Goal: Transaction & Acquisition: Download file/media

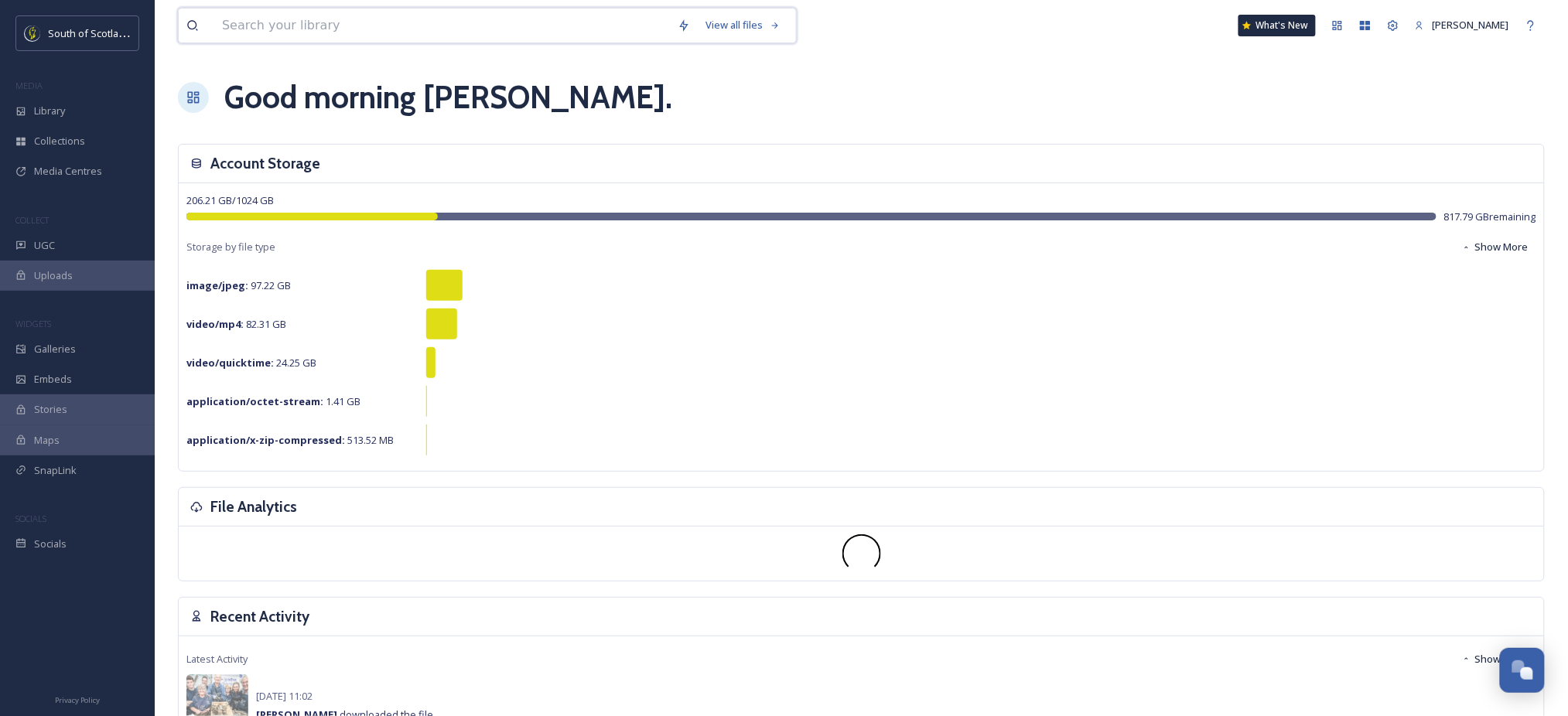
click at [559, 19] on input at bounding box center [442, 25] width 456 height 34
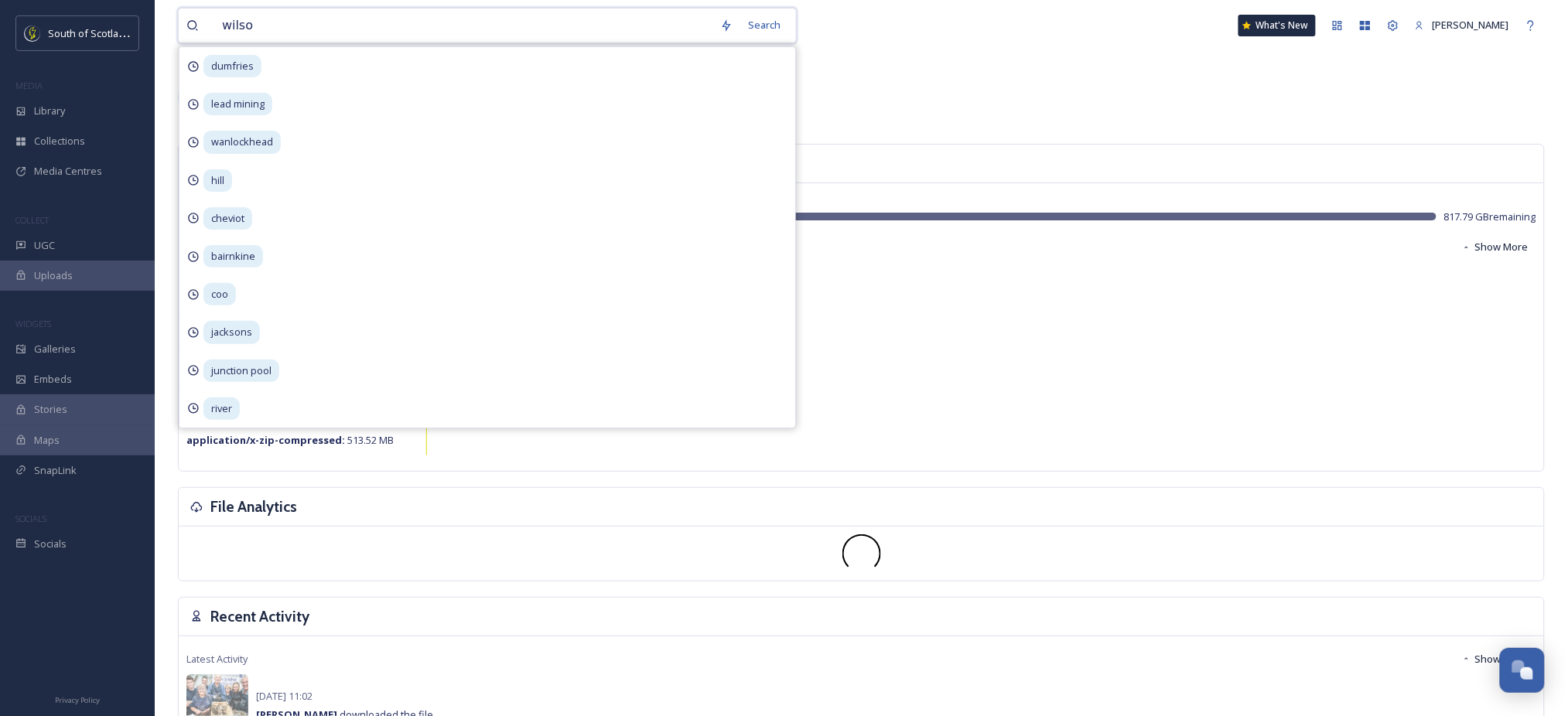
type input "[PERSON_NAME]"
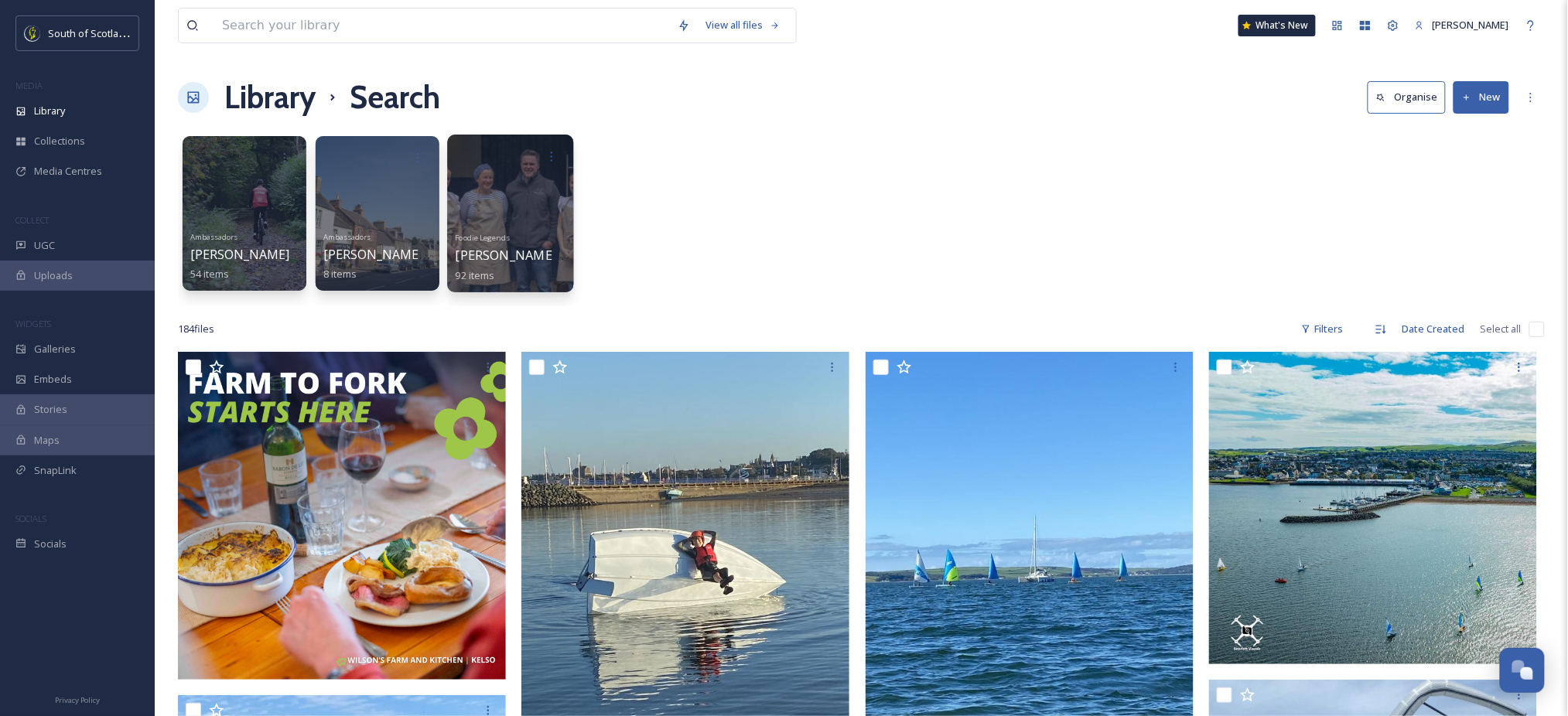
click at [506, 172] on div at bounding box center [510, 213] width 126 height 158
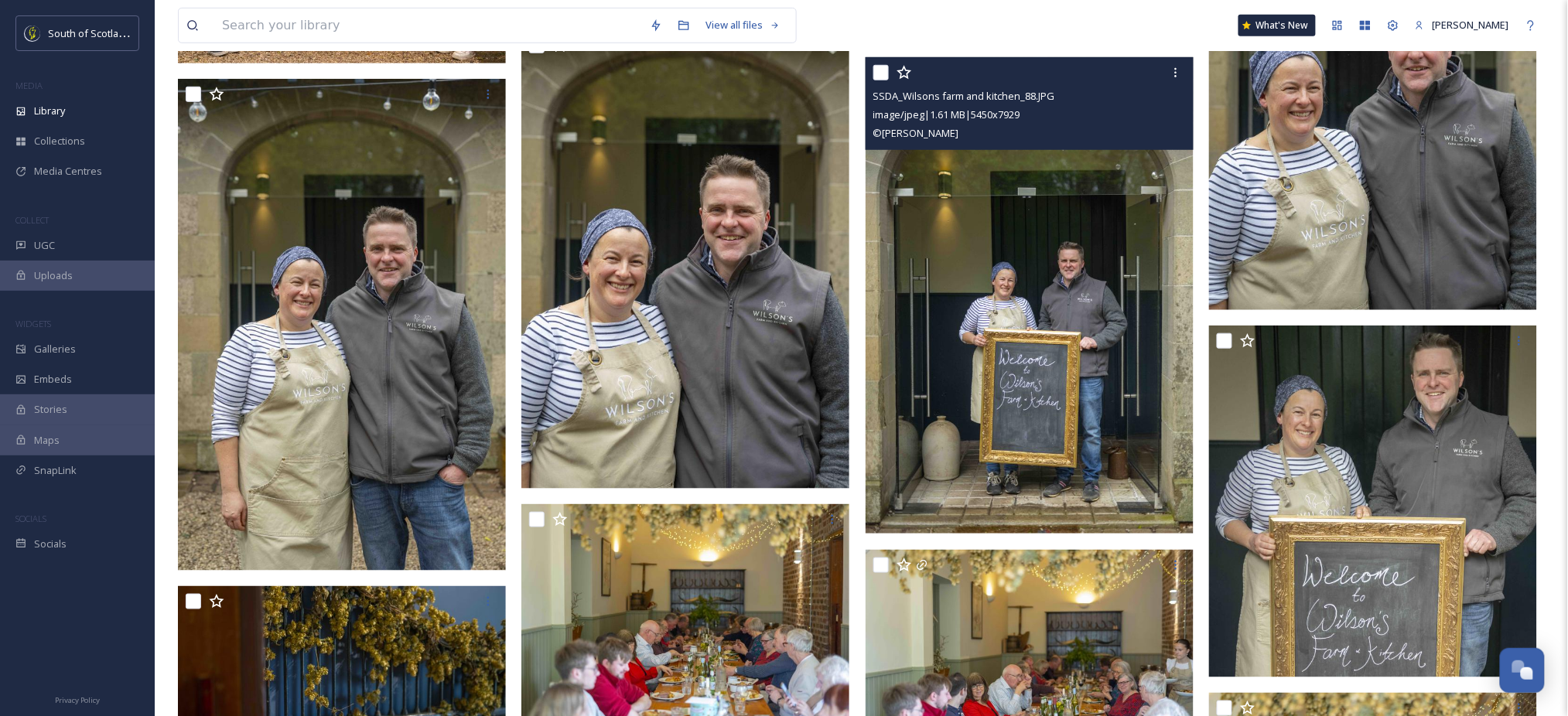
scroll to position [390, 0]
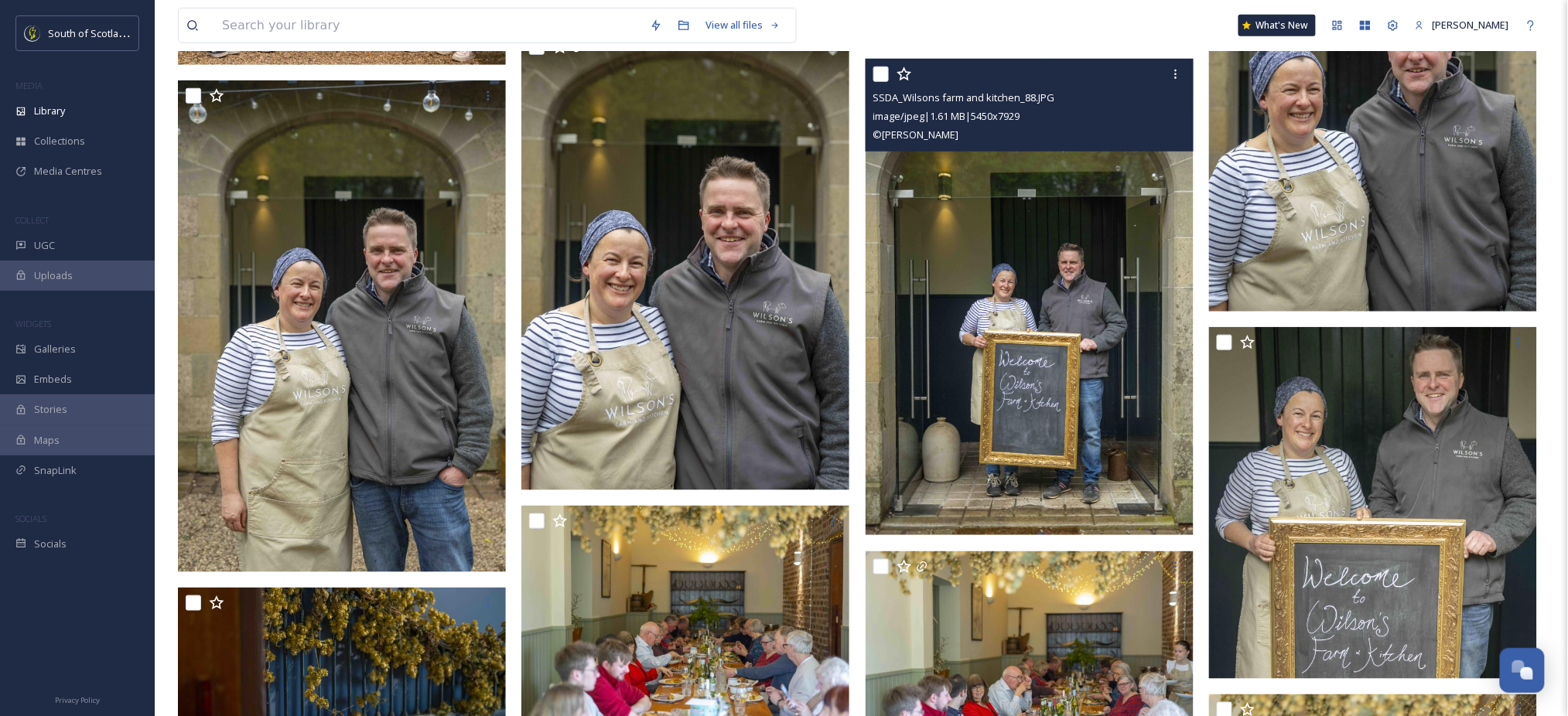
click at [1031, 287] on img at bounding box center [1030, 297] width 328 height 477
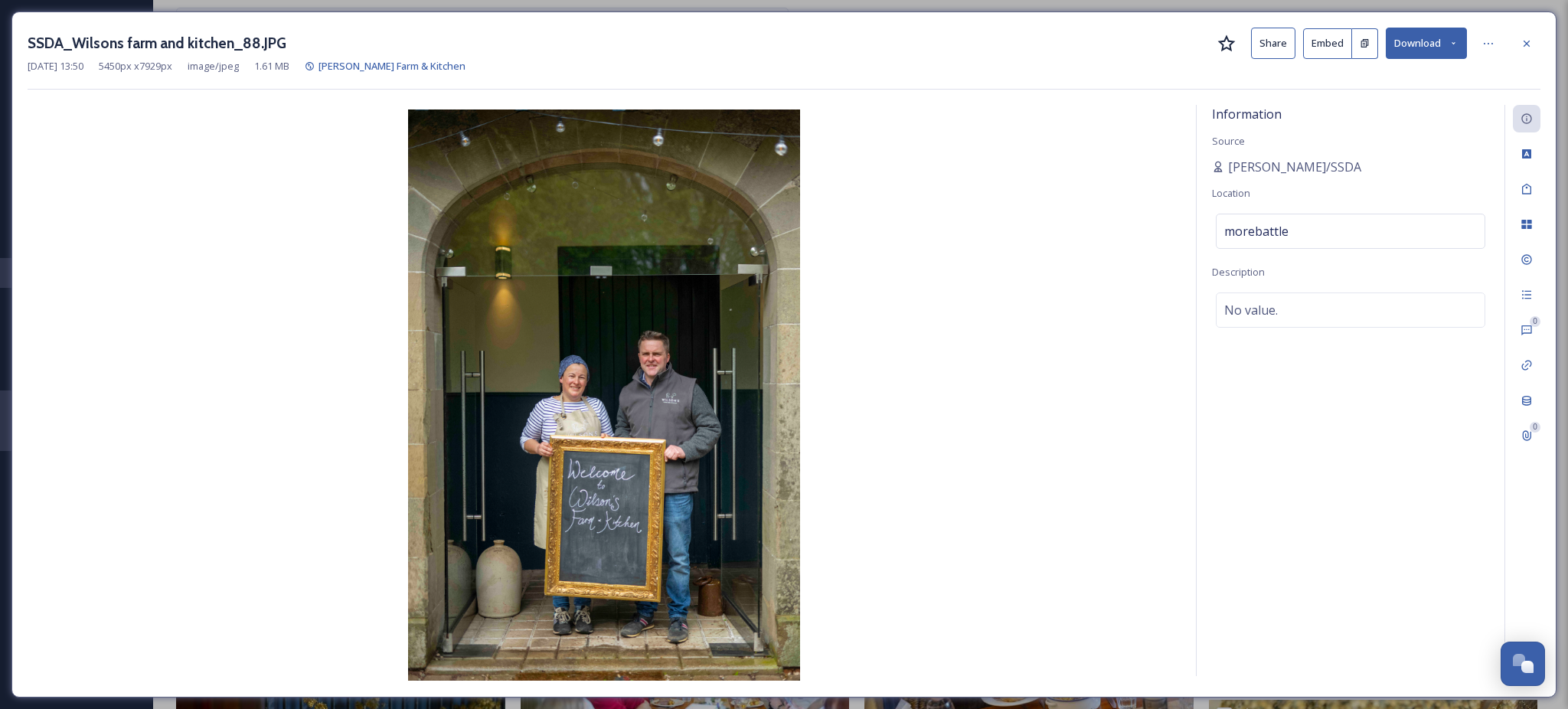
click at [1452, 38] on icon at bounding box center [1453, 43] width 10 height 10
click at [1254, 403] on div "Information Source [PERSON_NAME]/SSDA Location morebattle Description No value." at bounding box center [1350, 390] width 308 height 572
click at [1528, 192] on icon at bounding box center [1526, 188] width 12 height 12
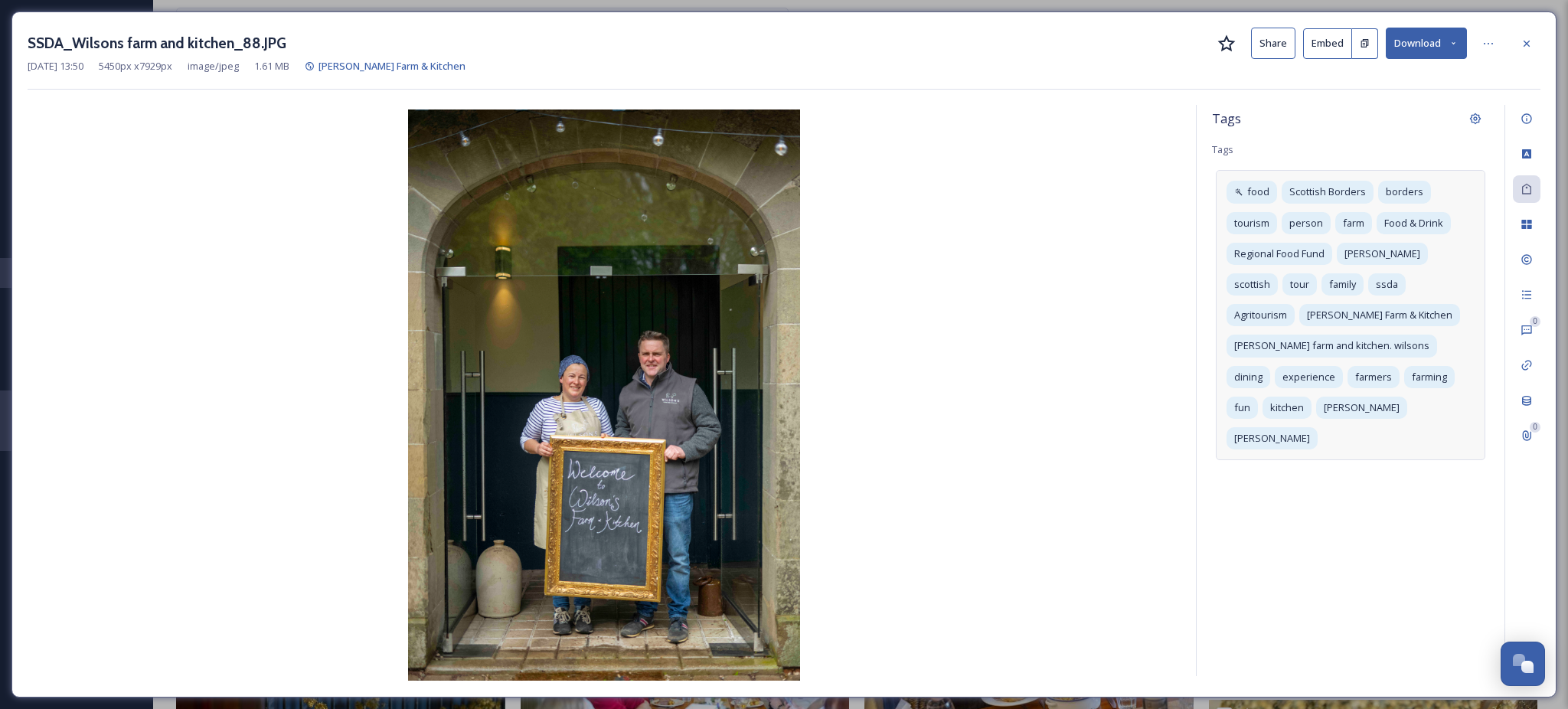
click at [1407, 413] on div "food [GEOGRAPHIC_DATA] borders tourism person farm Food & Drink Regional Food F…" at bounding box center [1350, 314] width 269 height 290
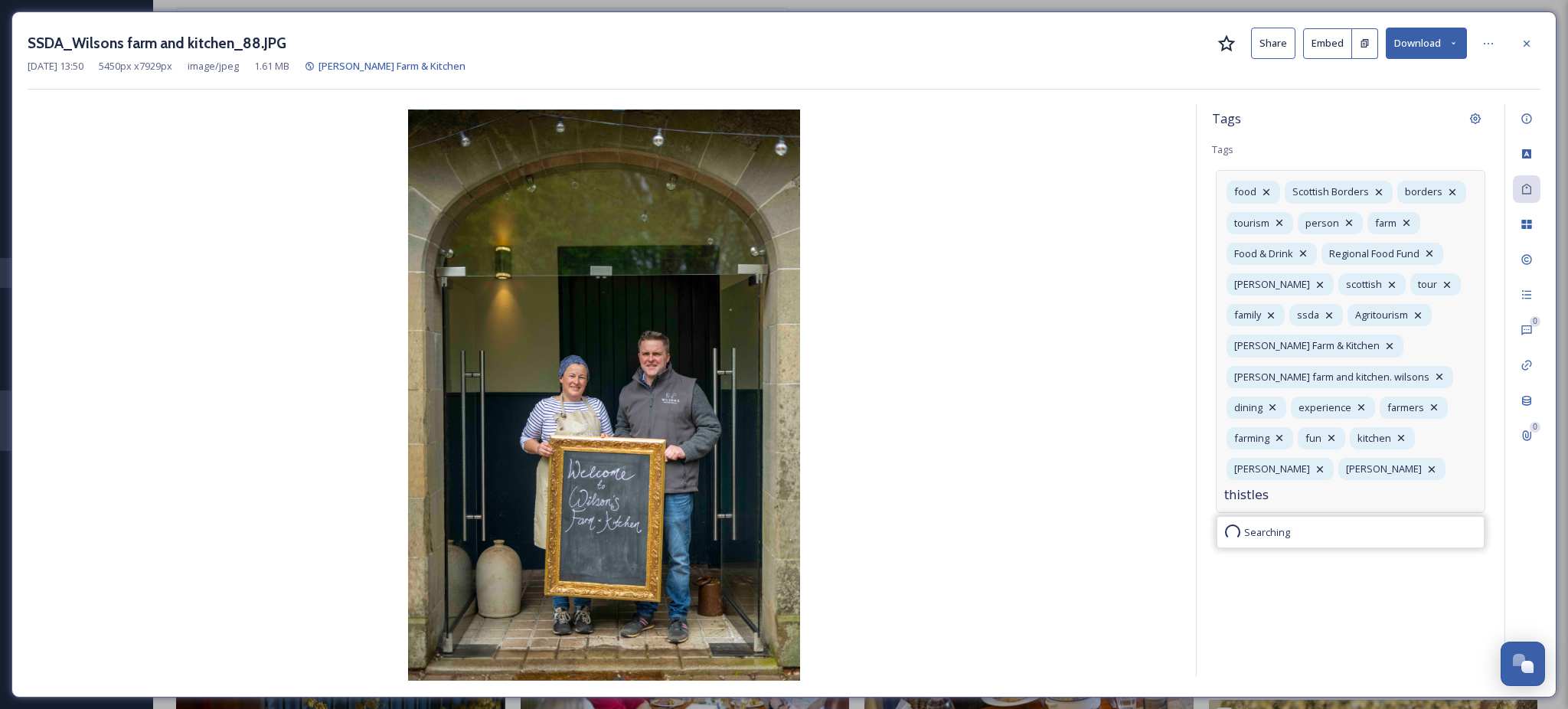
type input "thistles"
type input "SOSTA2025"
click at [1443, 36] on button "Download" at bounding box center [1426, 43] width 81 height 32
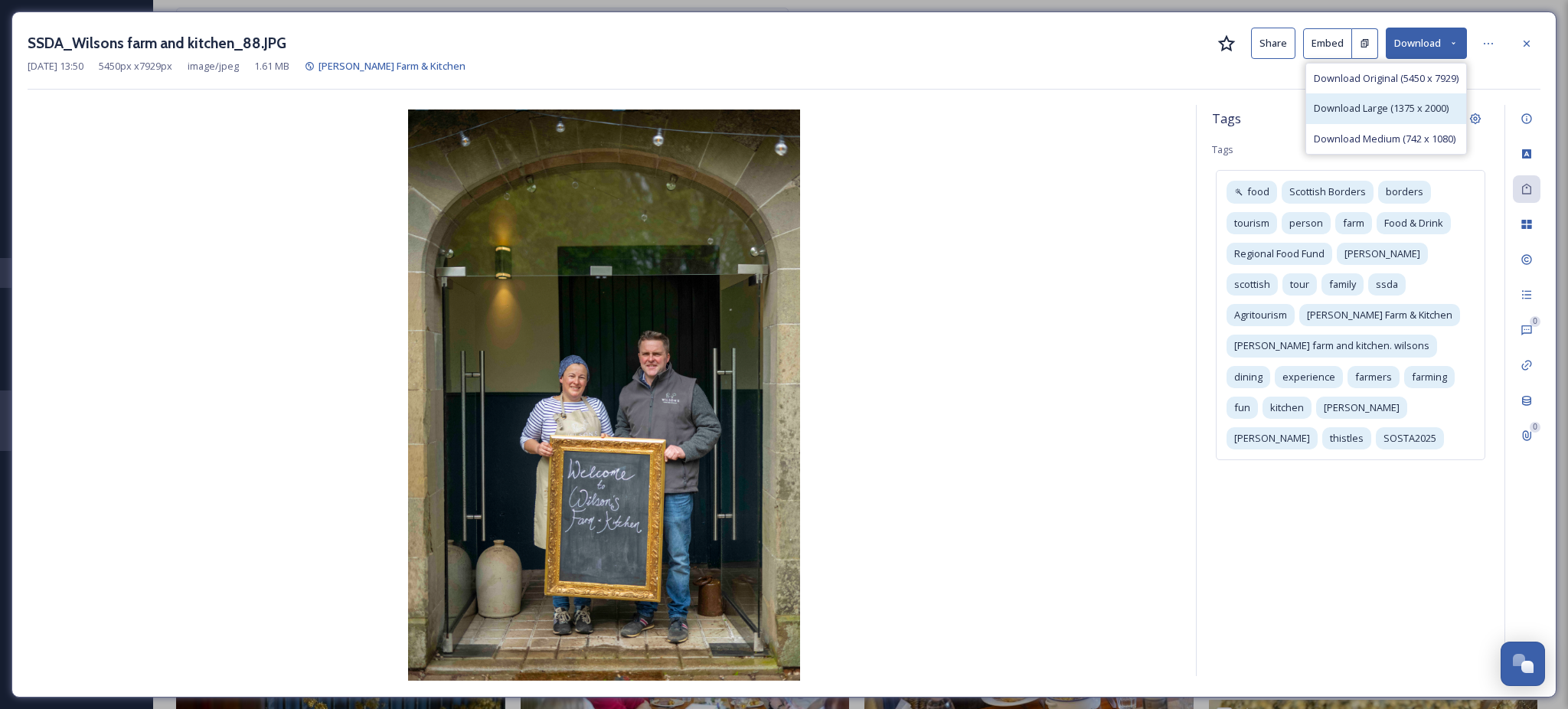
click at [1362, 109] on span "Download Large (1375 x 2000)" at bounding box center [1380, 108] width 135 height 15
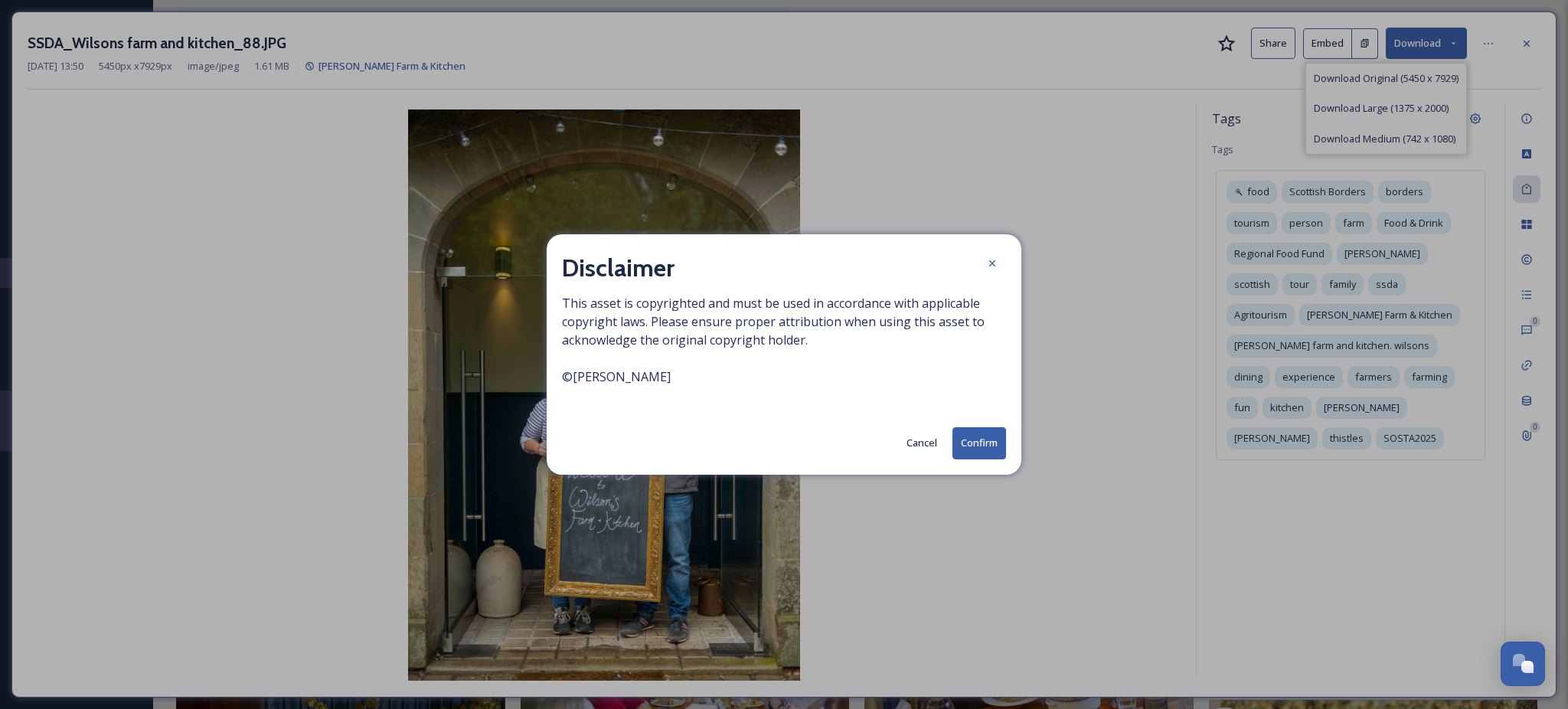
click at [955, 441] on button "Confirm" at bounding box center [979, 443] width 53 height 32
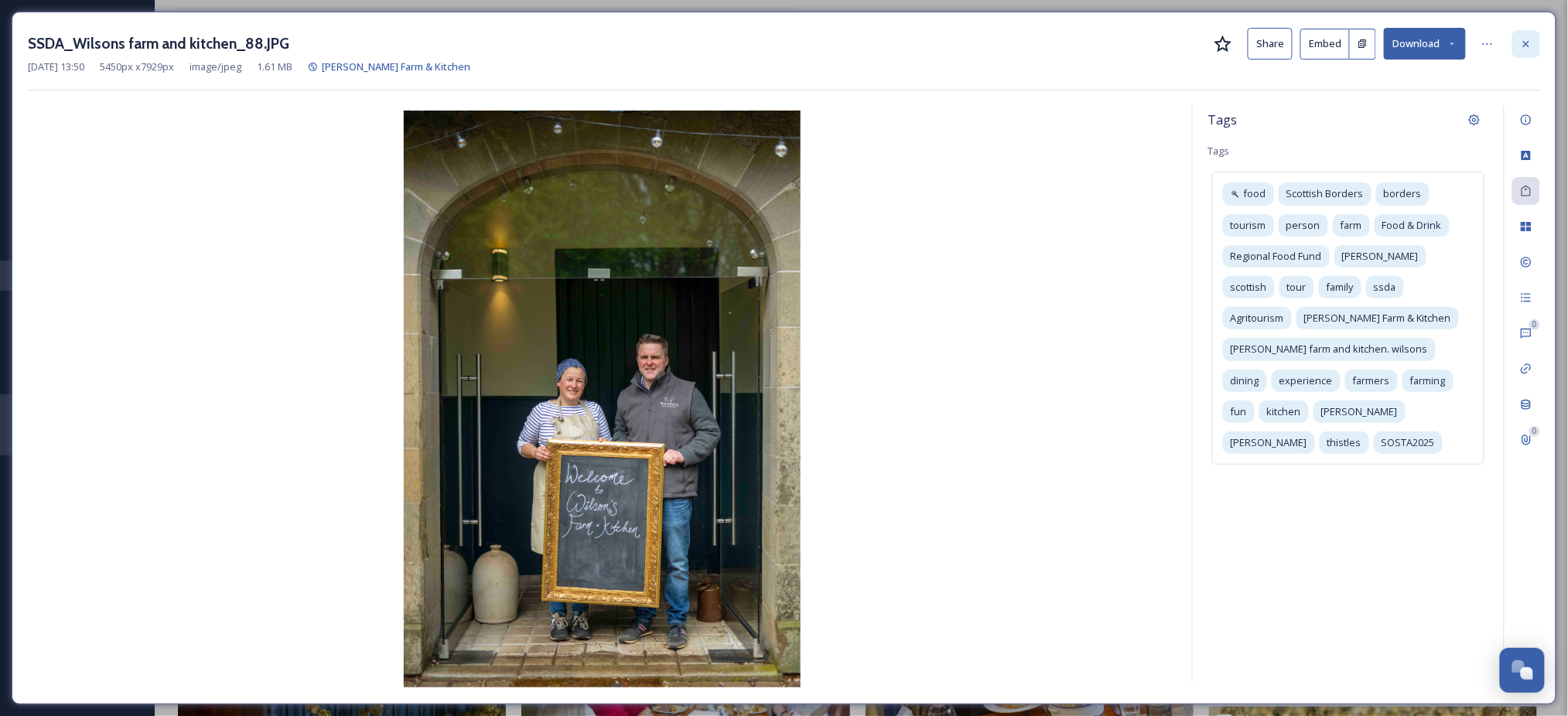
click at [1521, 43] on icon at bounding box center [1526, 43] width 12 height 12
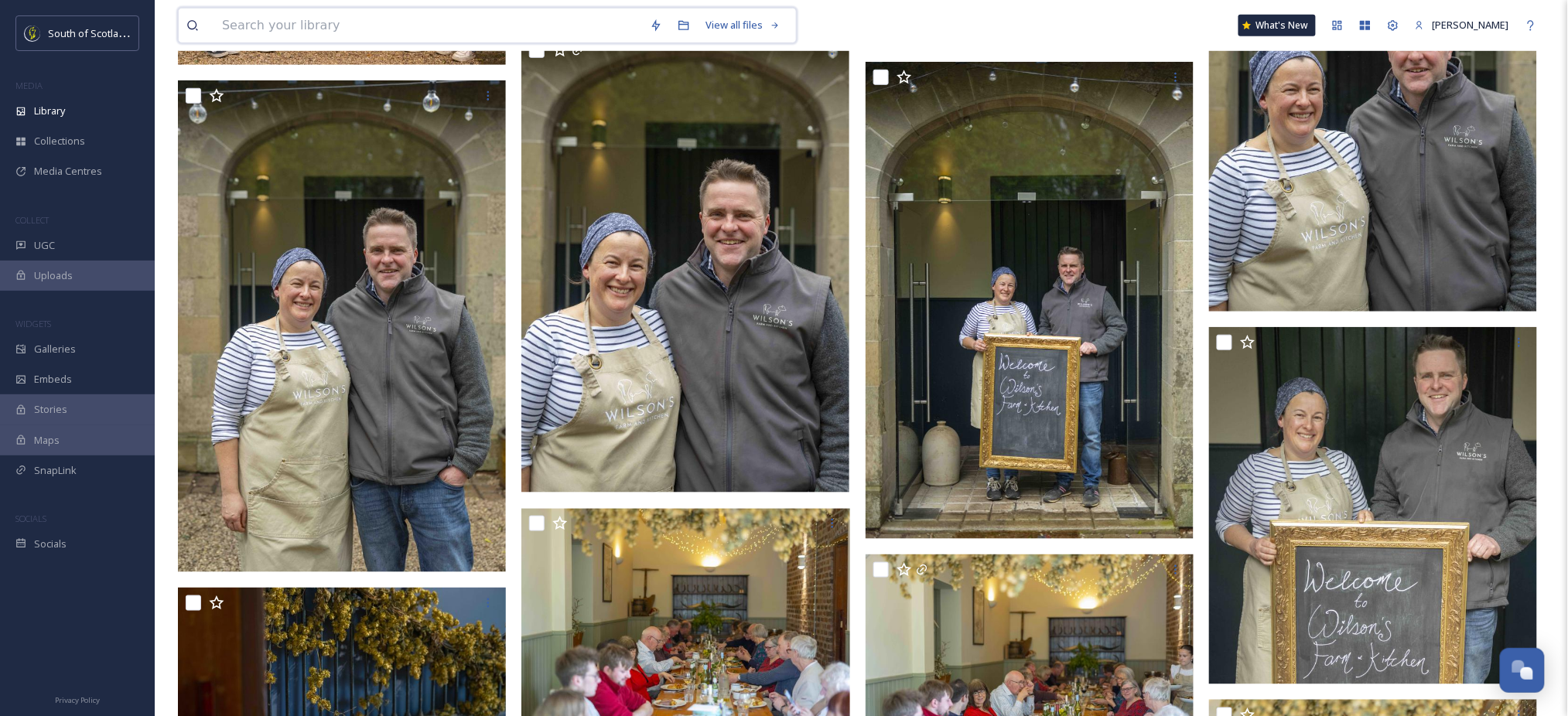
click at [240, 33] on input at bounding box center [428, 25] width 428 height 34
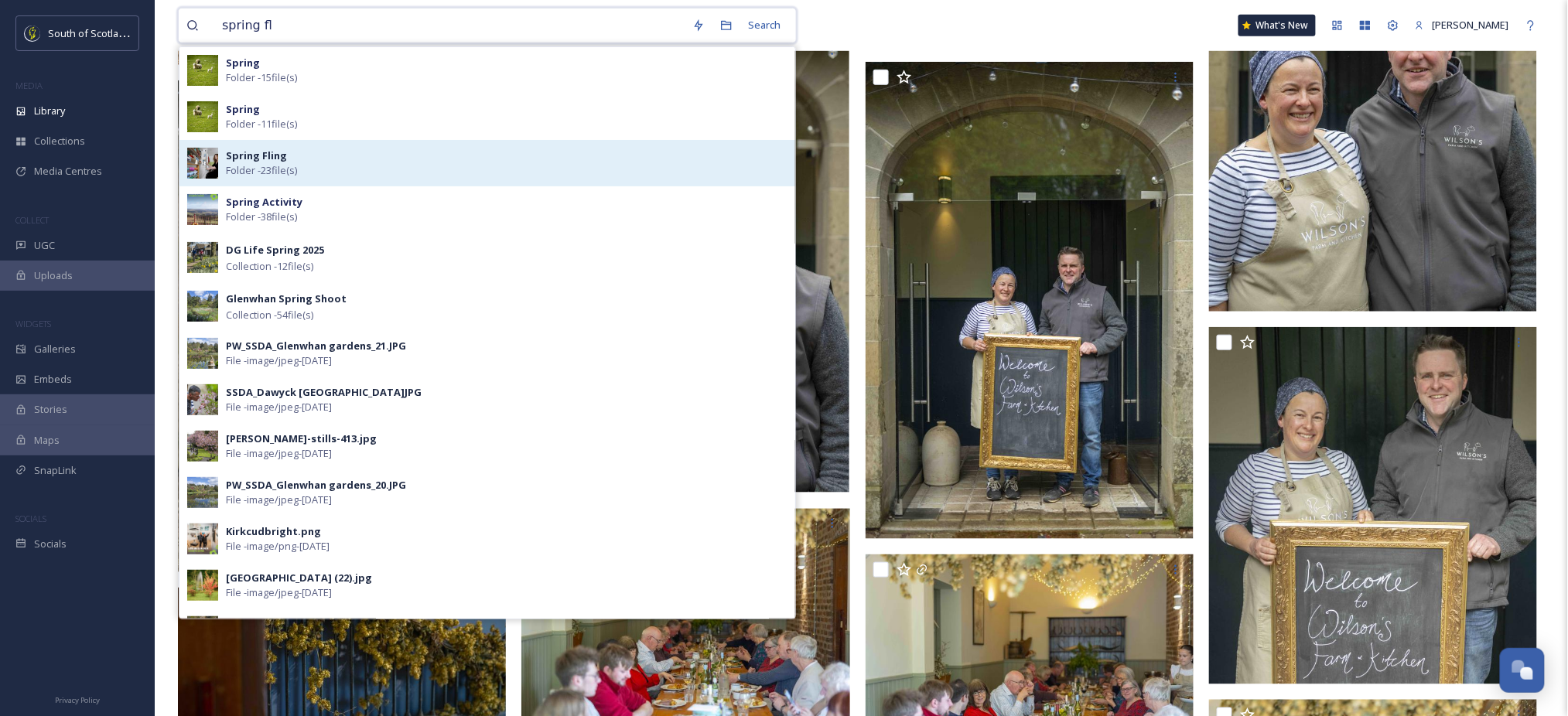
type input "spring fl"
click at [258, 168] on span "Folder - 23 file(s)" at bounding box center [261, 171] width 71 height 15
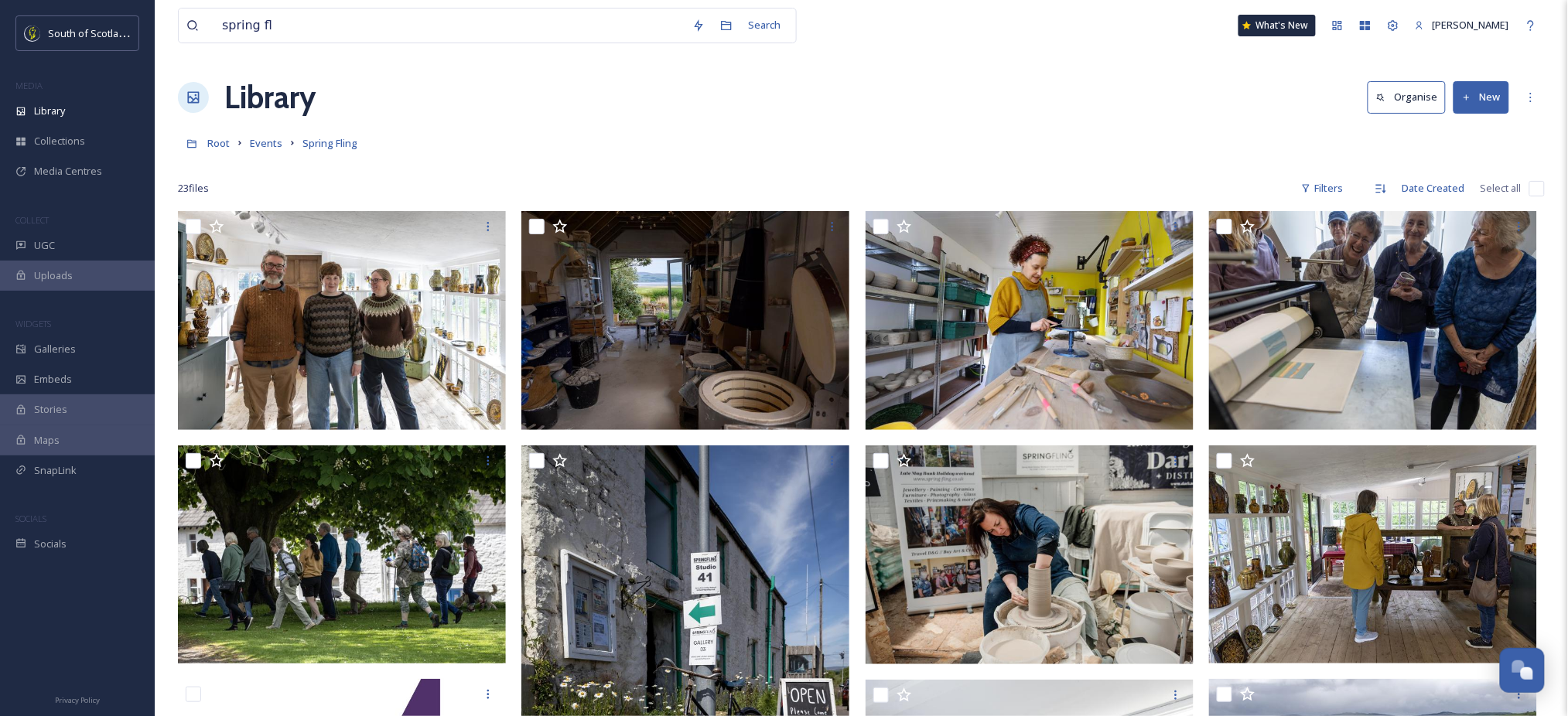
click at [875, 100] on div "Library Organise New" at bounding box center [862, 97] width 1367 height 47
